Goal: Register for event/course

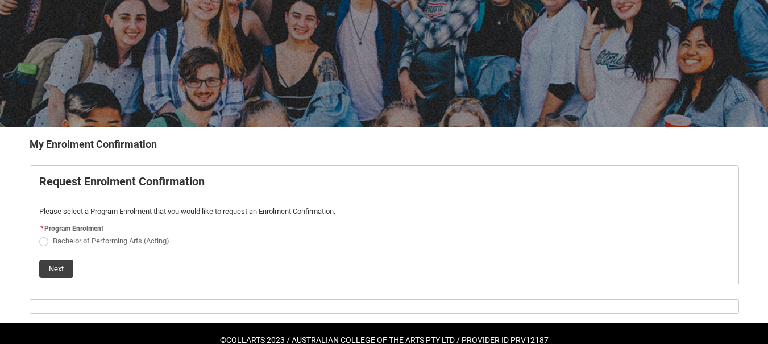
scroll to position [125, 0]
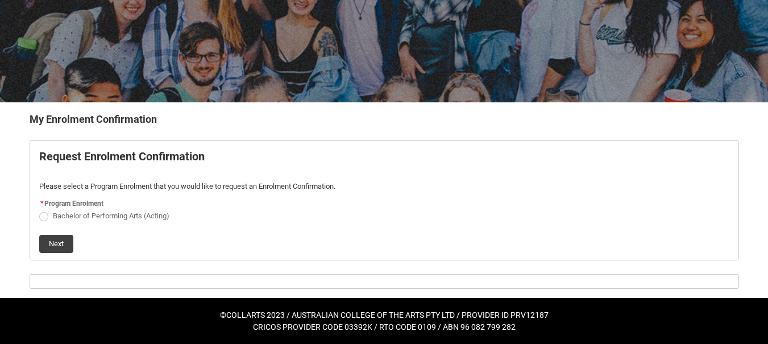
click at [133, 214] on span "Bachelor of Performing Arts (Acting)" at bounding box center [111, 215] width 116 height 9
click at [39, 210] on input "Bachelor of Performing Arts (Acting)" at bounding box center [39, 209] width 1 height 1
radio input "true"
click at [43, 243] on button "Next" at bounding box center [56, 244] width 34 height 18
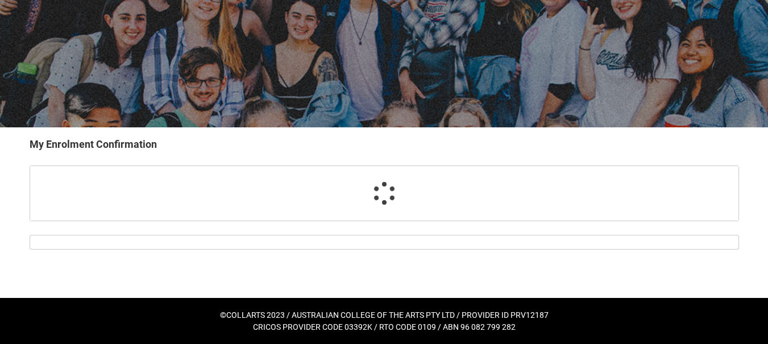
scroll to position [100, 0]
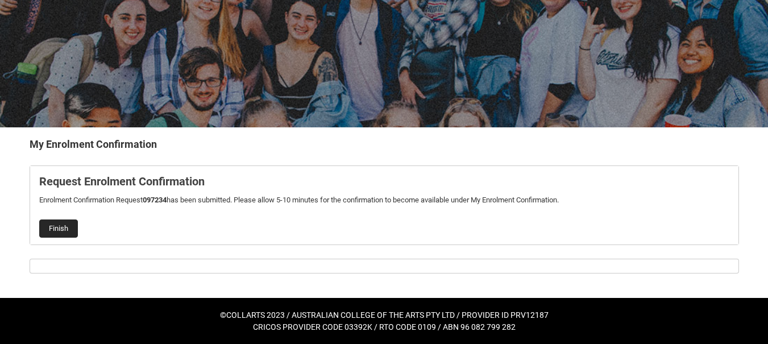
click at [63, 221] on button "Finish" at bounding box center [58, 228] width 39 height 18
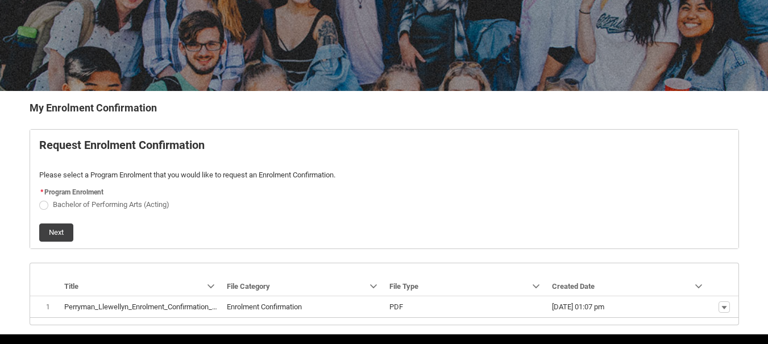
scroll to position [173, 0]
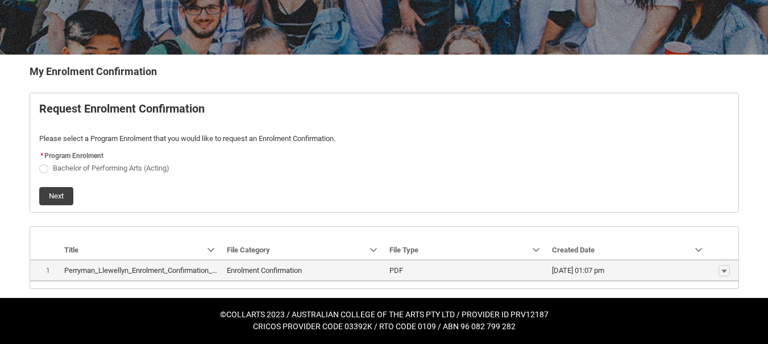
click at [422, 269] on span "PDF" at bounding box center [465, 270] width 153 height 11
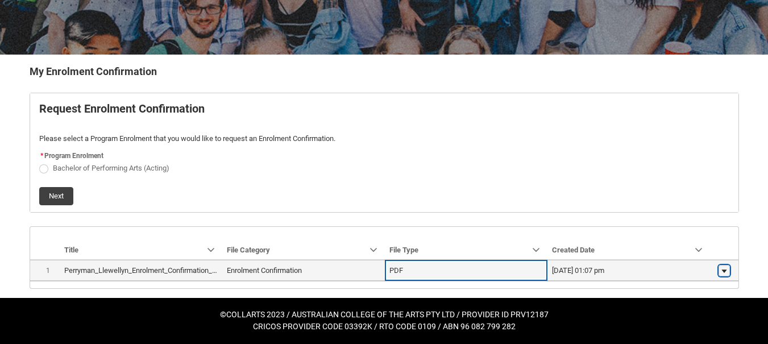
click at [728, 271] on button "Show actions" at bounding box center [723, 270] width 11 height 11
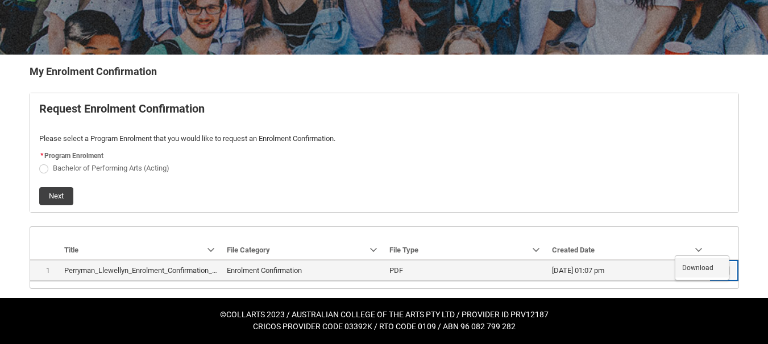
click at [693, 268] on span "Download" at bounding box center [697, 268] width 31 height 10
